Goal: Task Accomplishment & Management: Complete application form

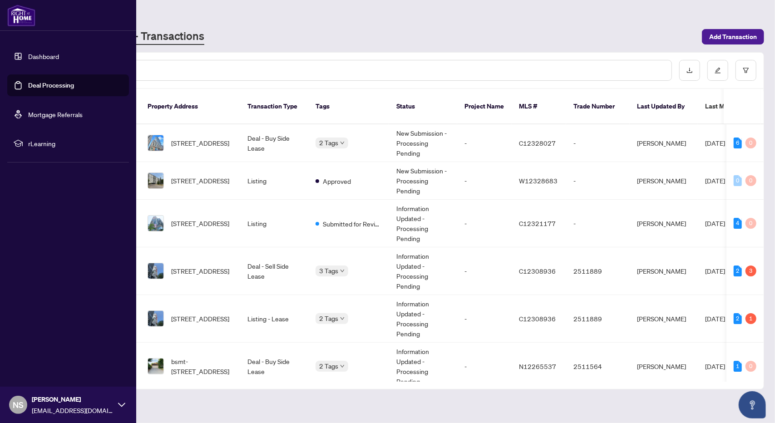
click at [34, 55] on link "Dashboard" at bounding box center [43, 56] width 31 height 8
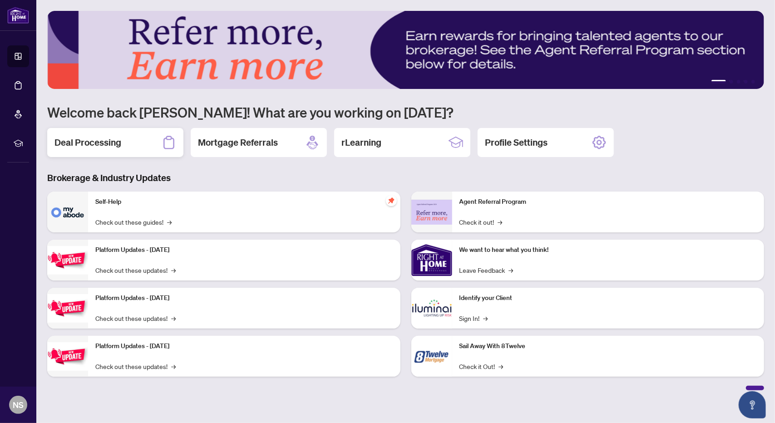
click at [94, 142] on h2 "Deal Processing" at bounding box center [87, 142] width 67 height 13
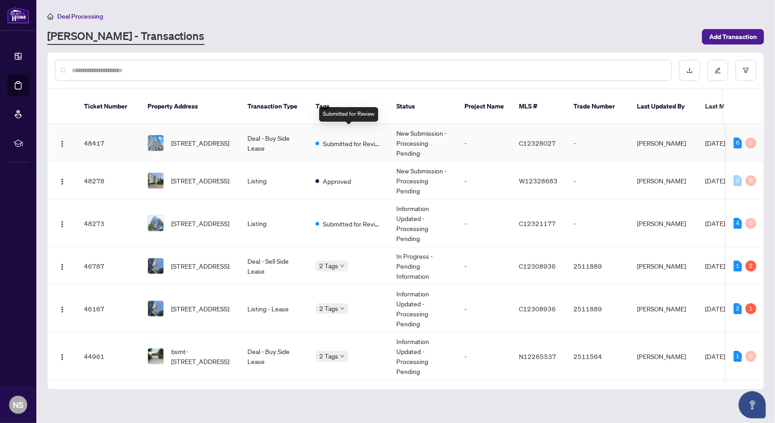
click at [316, 142] on span at bounding box center [317, 144] width 4 height 4
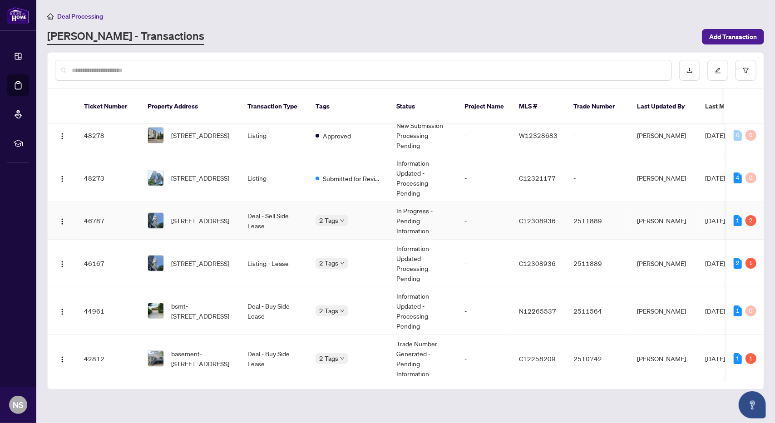
scroll to position [91, 0]
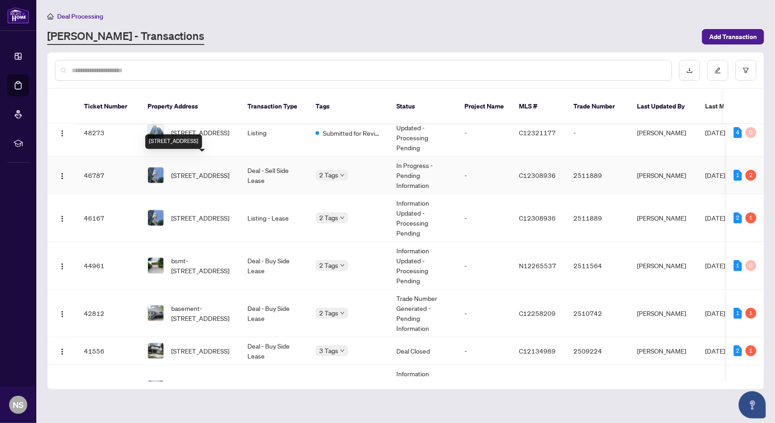
click at [212, 170] on span "[STREET_ADDRESS]" at bounding box center [200, 175] width 58 height 10
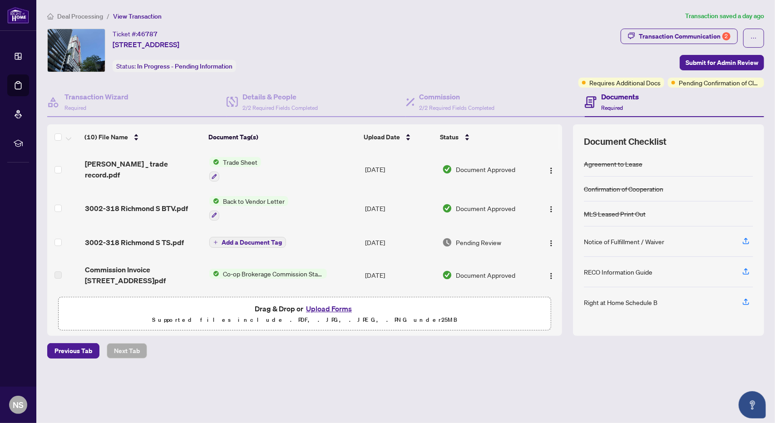
click at [320, 309] on button "Upload Forms" at bounding box center [328, 309] width 51 height 12
click at [617, 244] on div "Notice of Fulfillment / Waiver" at bounding box center [624, 242] width 80 height 10
click at [745, 237] on icon "button" at bounding box center [746, 241] width 8 height 8
click at [724, 62] on span "Submit for Admin Review" at bounding box center [721, 62] width 73 height 15
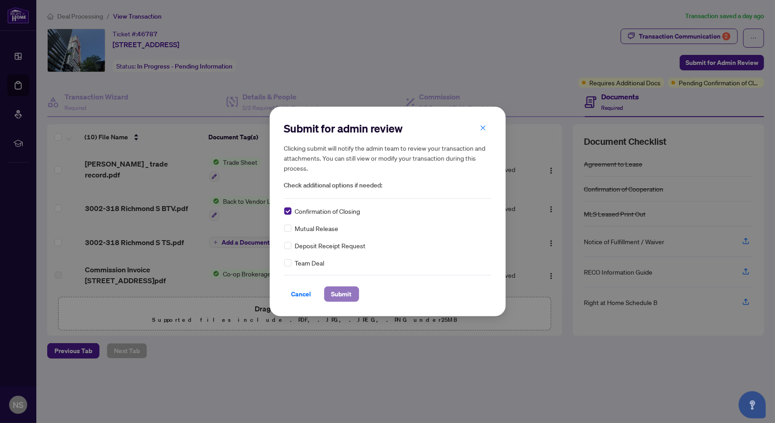
click at [341, 292] on span "Submit" at bounding box center [341, 294] width 20 height 15
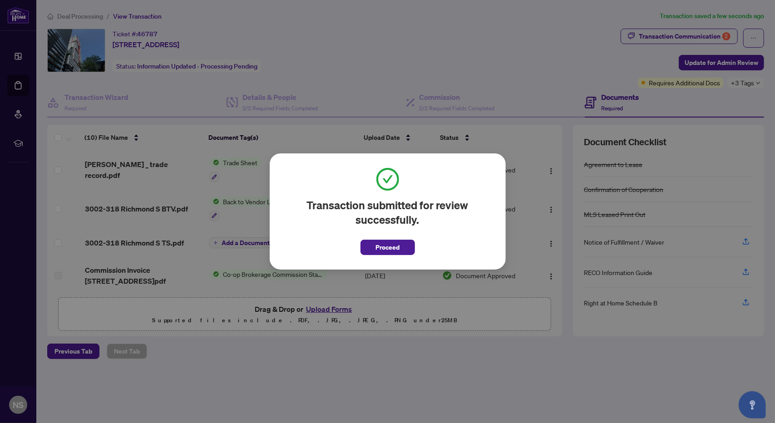
click at [380, 247] on span "Proceed" at bounding box center [387, 247] width 24 height 15
